Goal: Information Seeking & Learning: Understand process/instructions

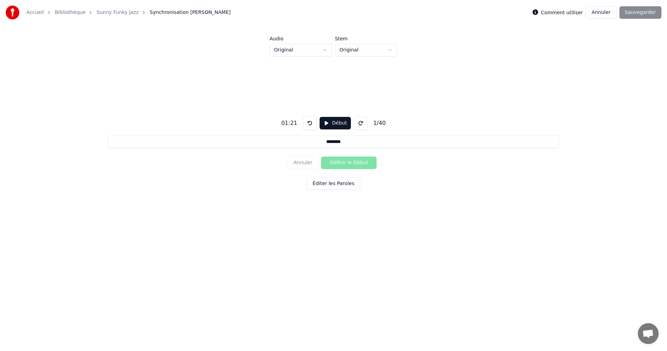
click at [332, 122] on button "Début" at bounding box center [336, 123] width 32 height 13
click at [305, 126] on button at bounding box center [310, 123] width 14 height 14
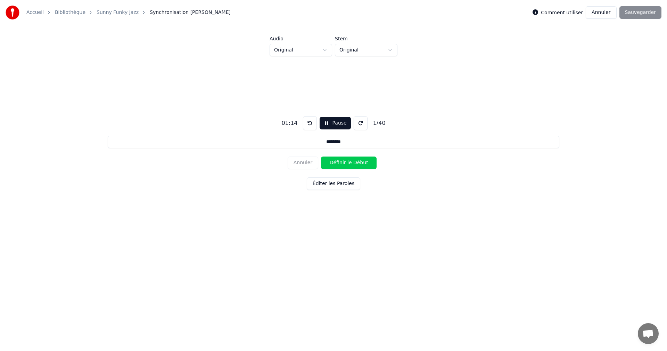
click at [305, 126] on button at bounding box center [310, 123] width 14 height 14
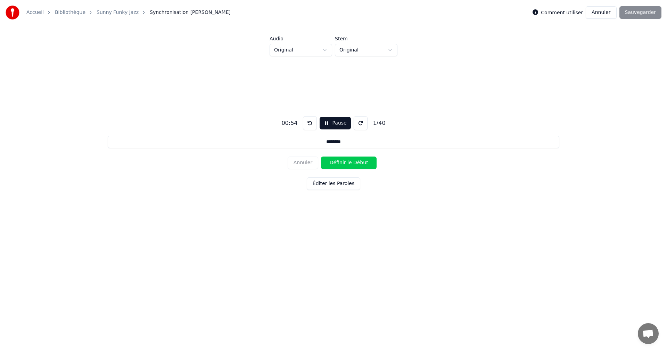
click at [305, 126] on button at bounding box center [310, 123] width 14 height 14
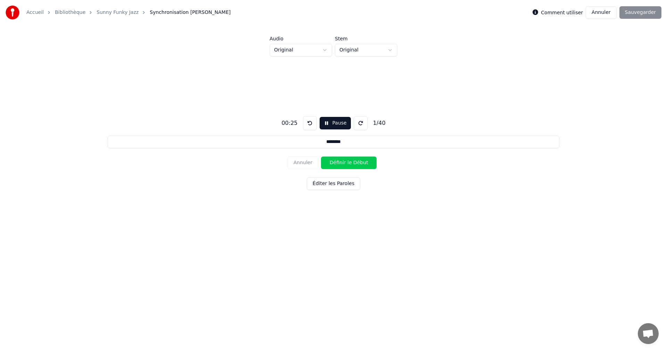
click at [305, 126] on button at bounding box center [310, 123] width 14 height 14
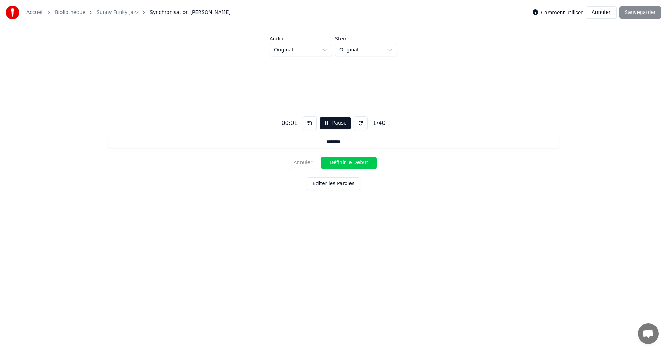
click at [305, 126] on button at bounding box center [310, 123] width 14 height 14
click at [333, 124] on button "Pause" at bounding box center [335, 123] width 31 height 13
click at [333, 124] on button "Début" at bounding box center [336, 123] width 32 height 13
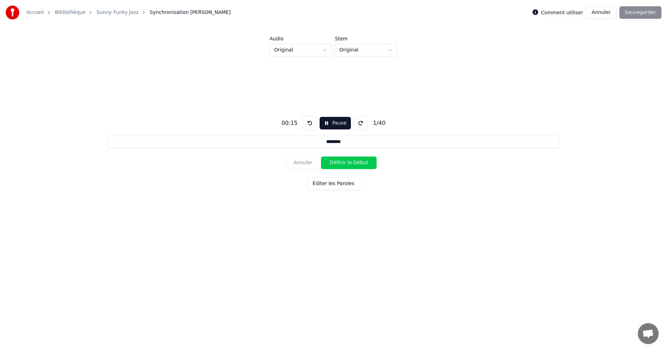
click at [333, 124] on button "Pause" at bounding box center [335, 123] width 31 height 13
click at [306, 123] on button at bounding box center [310, 123] width 14 height 14
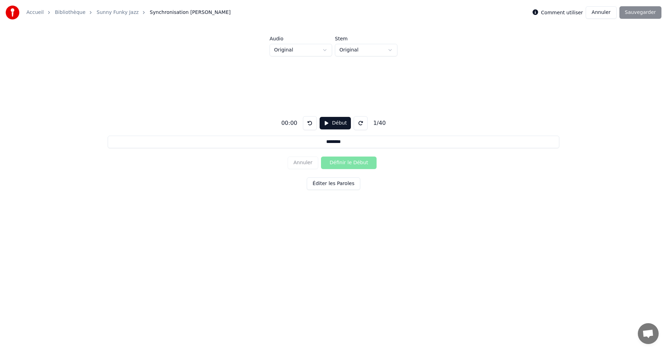
click at [306, 123] on button at bounding box center [310, 123] width 14 height 14
click at [327, 123] on button "Début" at bounding box center [336, 123] width 32 height 13
drag, startPoint x: 666, startPoint y: 202, endPoint x: 653, endPoint y: 252, distance: 51.8
click at [653, 252] on html "Accueil Bibliothèque Sunny Funky Jazz Synchronisation [PERSON_NAME] Comment uti…" at bounding box center [333, 129] width 667 height 258
click at [390, 51] on html "Accueil Bibliothèque Sunny Funky Jazz Synchronisation [PERSON_NAME] Comment uti…" at bounding box center [333, 129] width 667 height 258
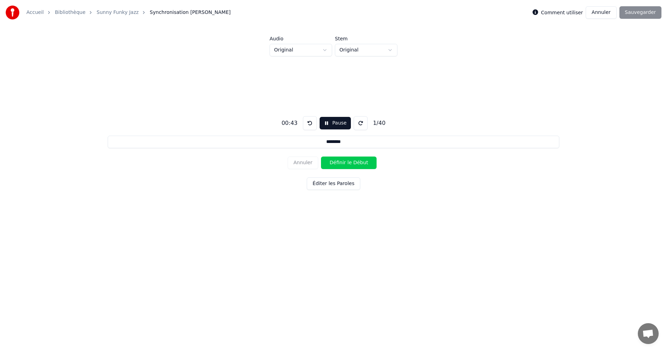
click at [390, 51] on html "Accueil Bibliothèque Sunny Funky Jazz Synchronisation [PERSON_NAME] Comment uti…" at bounding box center [333, 129] width 667 height 258
click at [326, 51] on html "Accueil Bibliothèque Sunny Funky Jazz Synchronisation [PERSON_NAME] Comment uti…" at bounding box center [333, 129] width 667 height 258
click at [309, 123] on button at bounding box center [310, 123] width 14 height 14
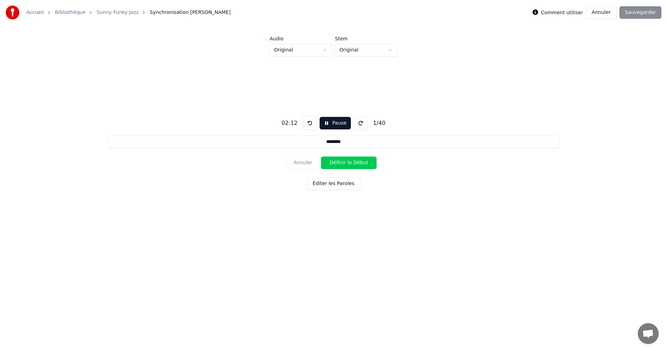
click at [309, 123] on button at bounding box center [310, 123] width 14 height 14
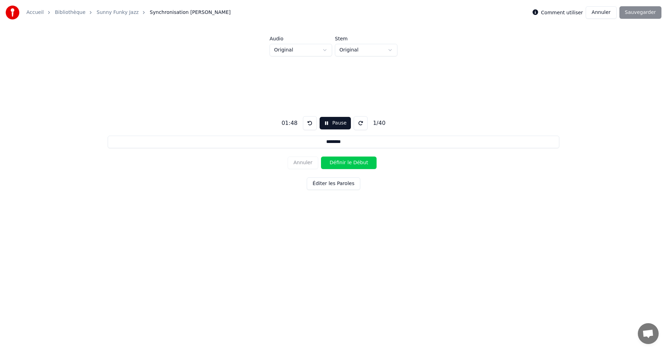
click at [309, 123] on button at bounding box center [310, 123] width 14 height 14
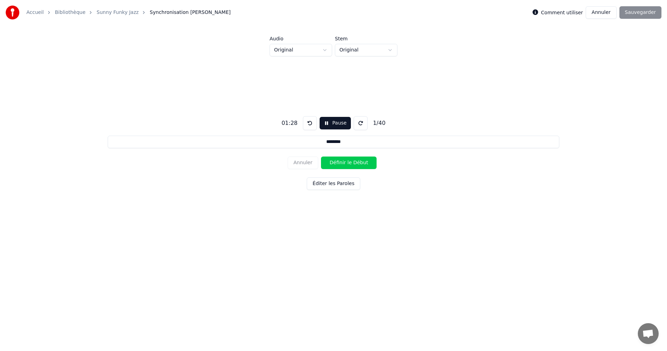
click at [309, 123] on button at bounding box center [310, 123] width 14 height 14
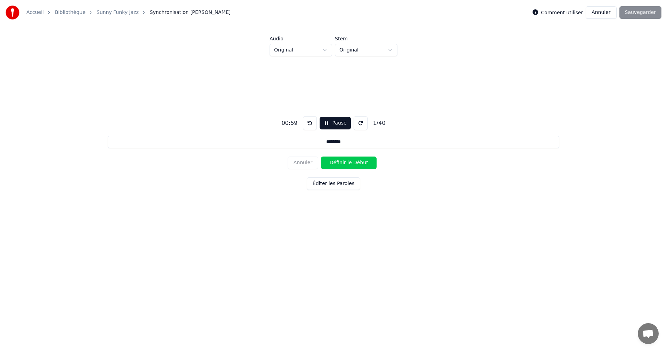
click at [309, 123] on button at bounding box center [310, 123] width 14 height 14
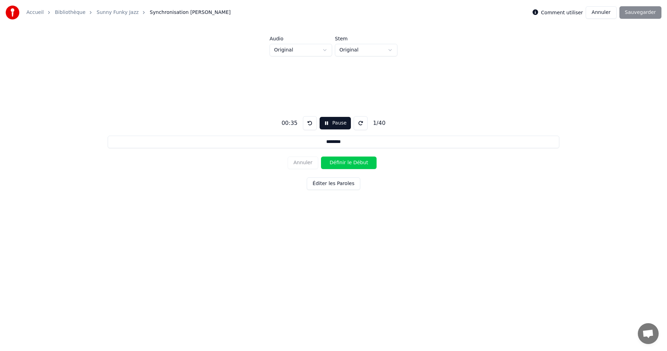
click at [309, 123] on button at bounding box center [310, 123] width 14 height 14
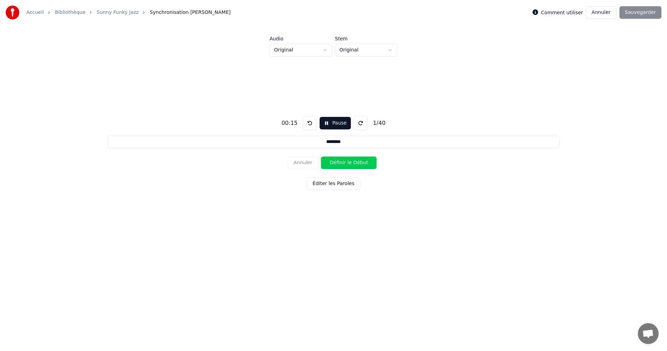
click at [309, 123] on button at bounding box center [310, 123] width 14 height 14
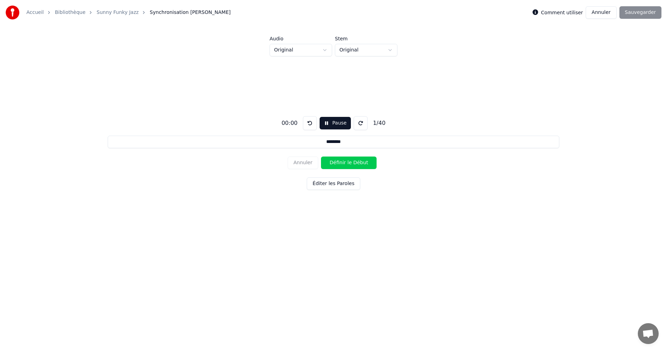
click at [309, 123] on button at bounding box center [310, 123] width 14 height 14
click at [306, 124] on button at bounding box center [310, 123] width 14 height 14
click at [332, 124] on button "Pause" at bounding box center [335, 123] width 31 height 13
click at [307, 124] on button at bounding box center [310, 123] width 14 height 14
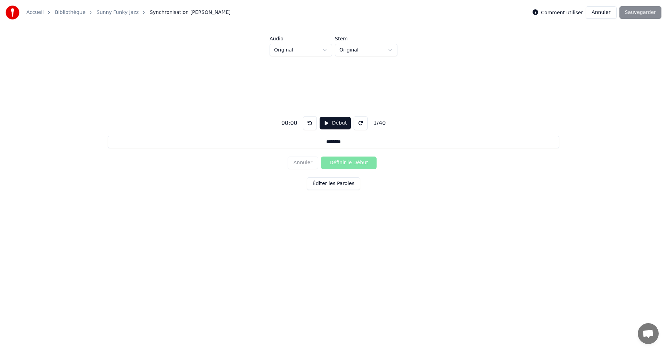
click at [307, 124] on button at bounding box center [310, 123] width 14 height 14
click at [563, 16] on div "Comment utiliser" at bounding box center [558, 12] width 50 height 8
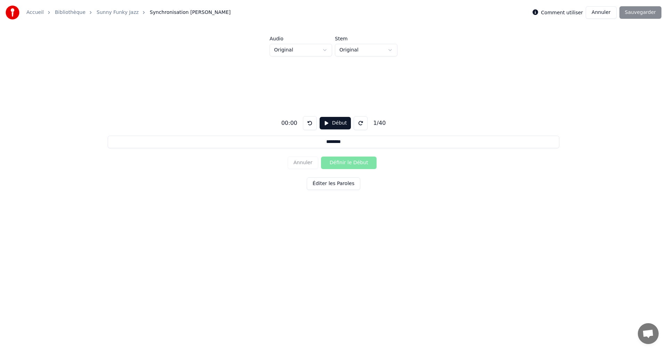
click at [562, 12] on label "Comment utiliser" at bounding box center [562, 12] width 42 height 5
click at [559, 83] on div "00:00 Début 1 / 40 ***** Annuler Définir le Début Éditer les Paroles" at bounding box center [333, 151] width 645 height 190
click at [584, 87] on div "00:00 Début 1 / 40 ***** Annuler Définir le Début Éditer les Paroles" at bounding box center [333, 151] width 645 height 190
click at [425, 219] on div "00:00 Début 1 / 40 ***** Annuler Définir le Début Éditer les Paroles" at bounding box center [333, 151] width 645 height 190
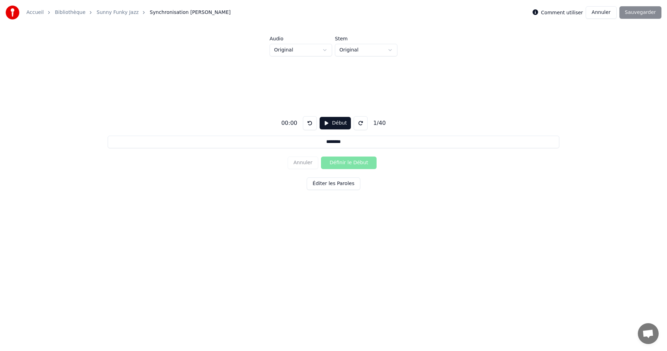
click at [645, 14] on div "Comment utiliser Annuler Sauvegarder" at bounding box center [597, 12] width 129 height 13
click at [324, 123] on button "Début" at bounding box center [336, 123] width 32 height 13
click at [328, 123] on button "Pause" at bounding box center [335, 123] width 31 height 13
click at [646, 14] on div "Comment utiliser Annuler Sauvegarder" at bounding box center [597, 12] width 129 height 13
